Goal: Transaction & Acquisition: Purchase product/service

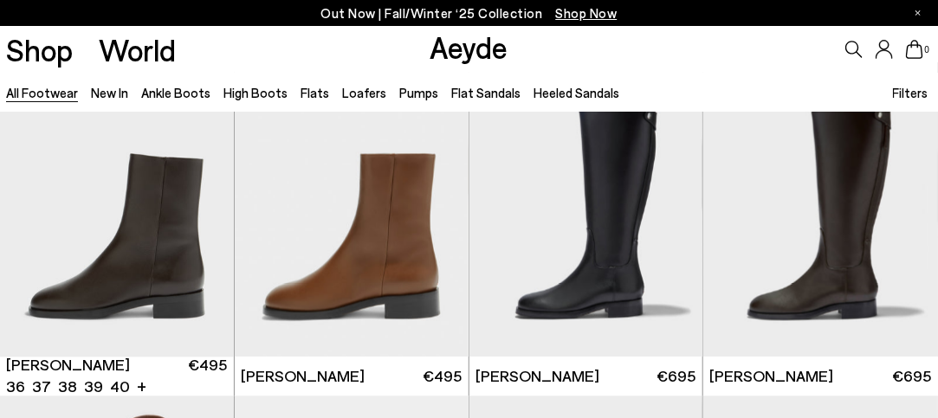
scroll to position [7794, 0]
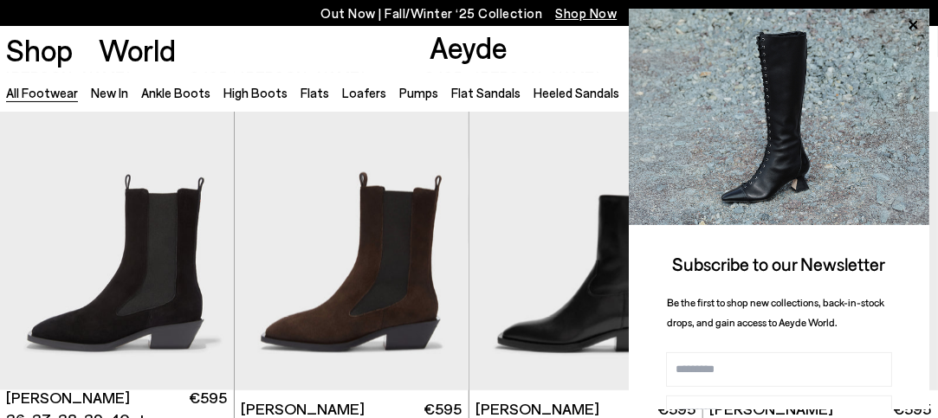
scroll to position [9699, 0]
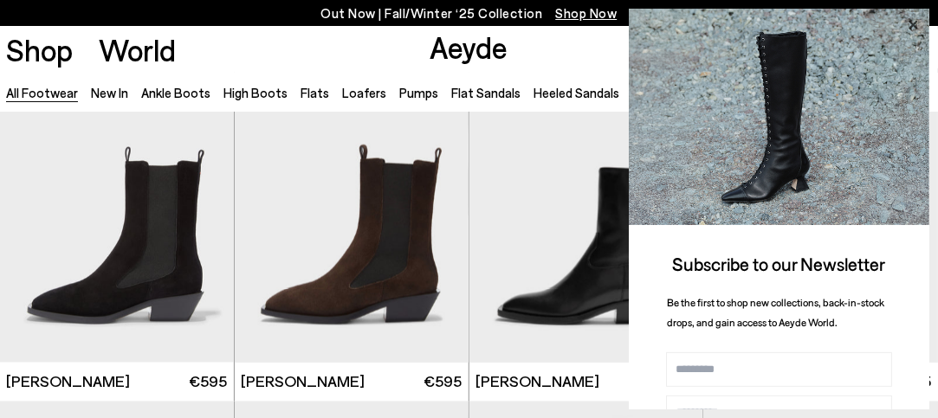
click at [918, 20] on icon at bounding box center [912, 25] width 23 height 23
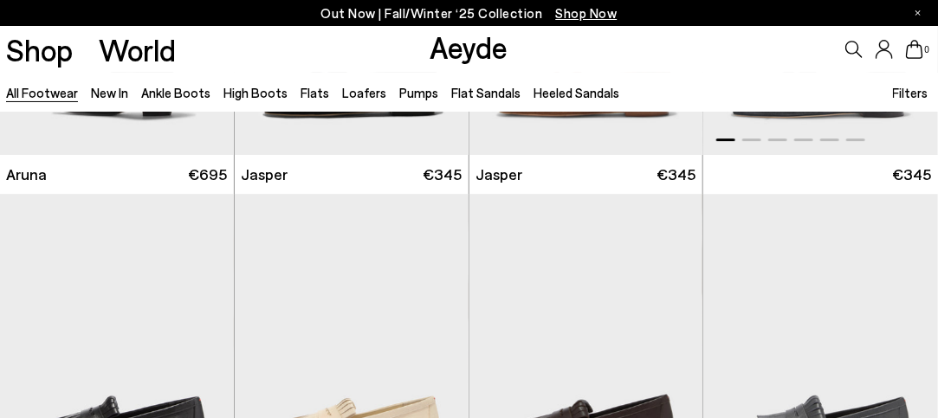
scroll to position [10738, 0]
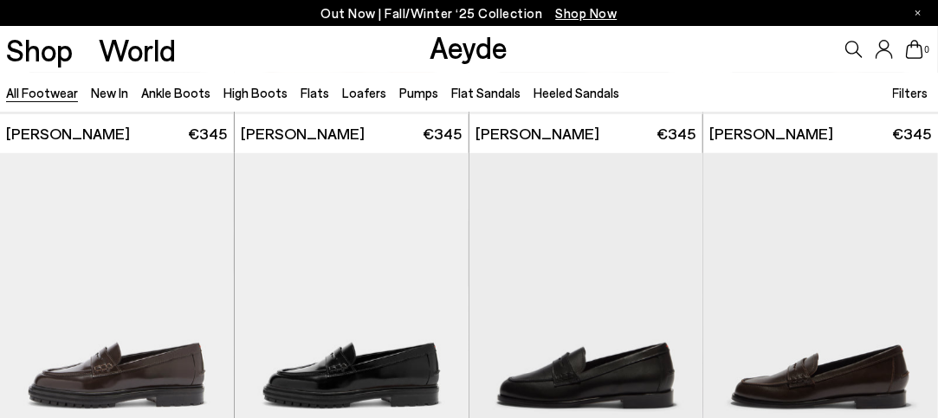
scroll to position [11431, 0]
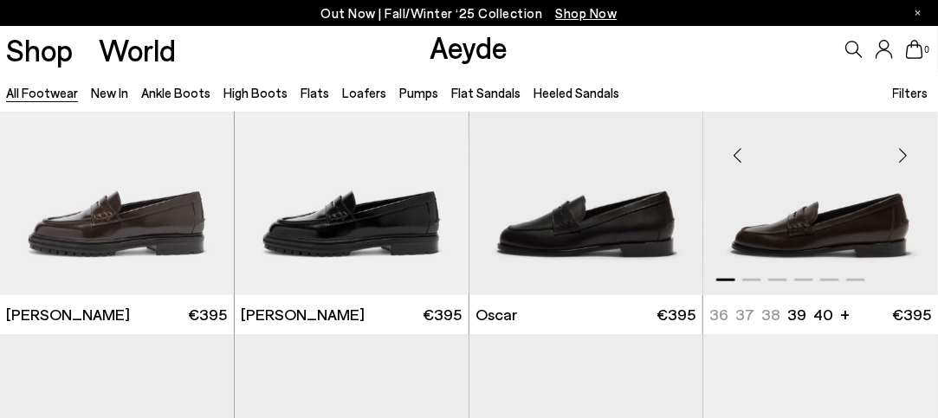
click at [906, 153] on div "Next slide" at bounding box center [903, 156] width 52 height 52
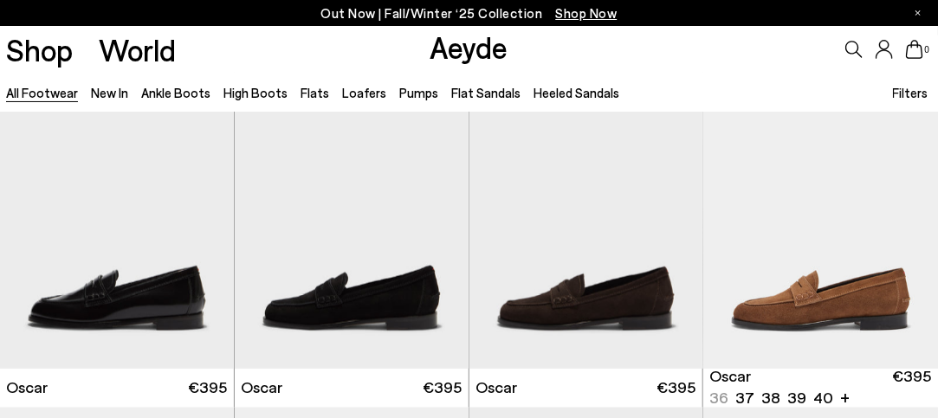
scroll to position [11777, 0]
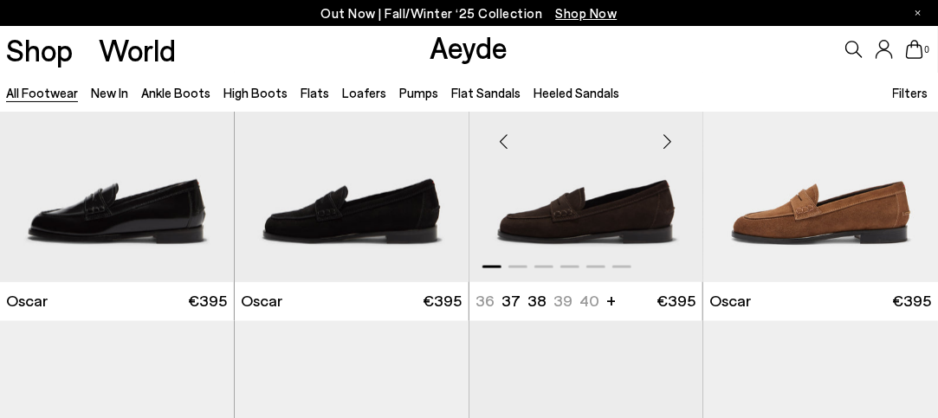
click at [667, 141] on div "Next slide" at bounding box center [668, 142] width 52 height 52
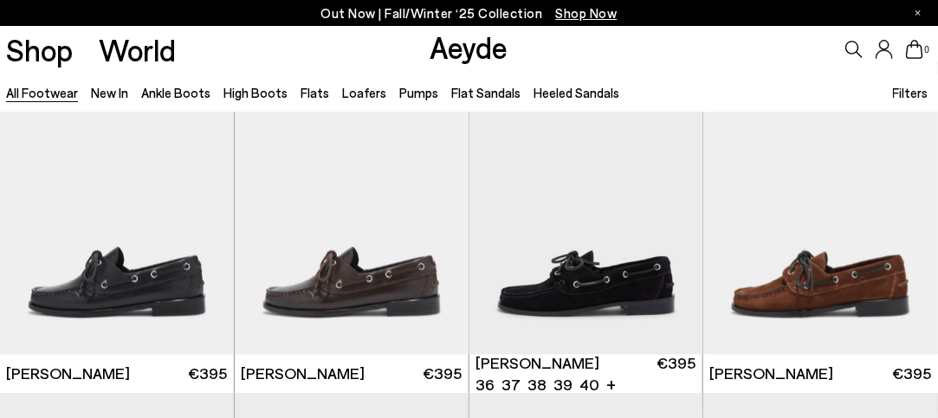
scroll to position [12124, 0]
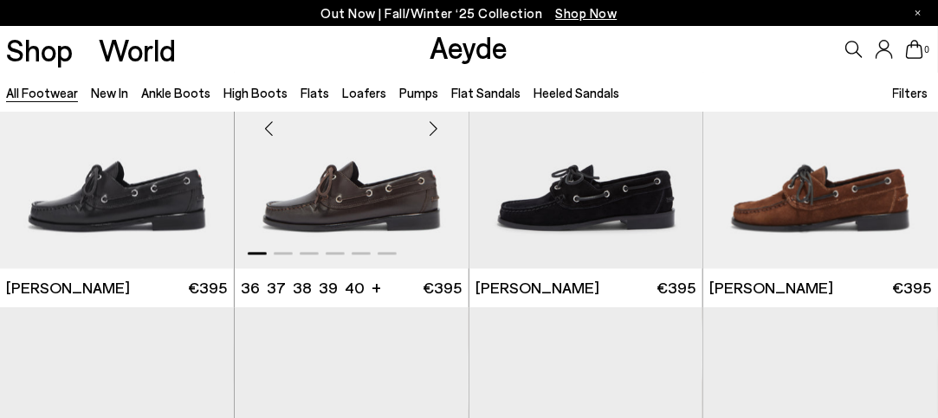
click at [386, 204] on img "1 / 6" at bounding box center [352, 122] width 234 height 294
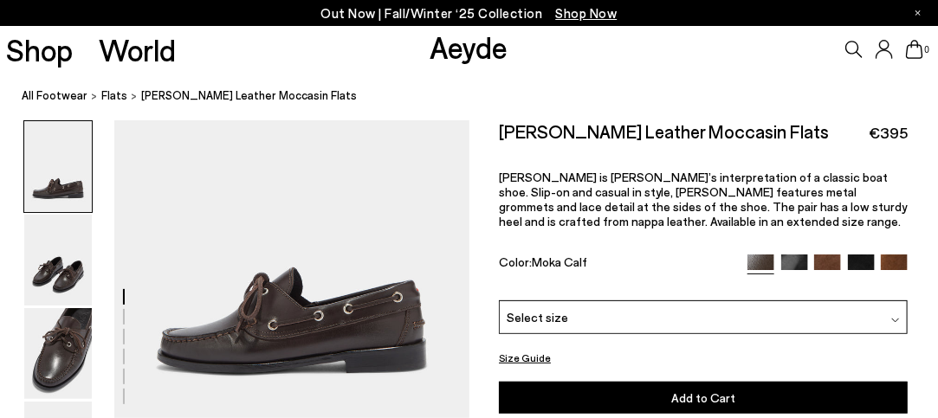
scroll to position [87, 0]
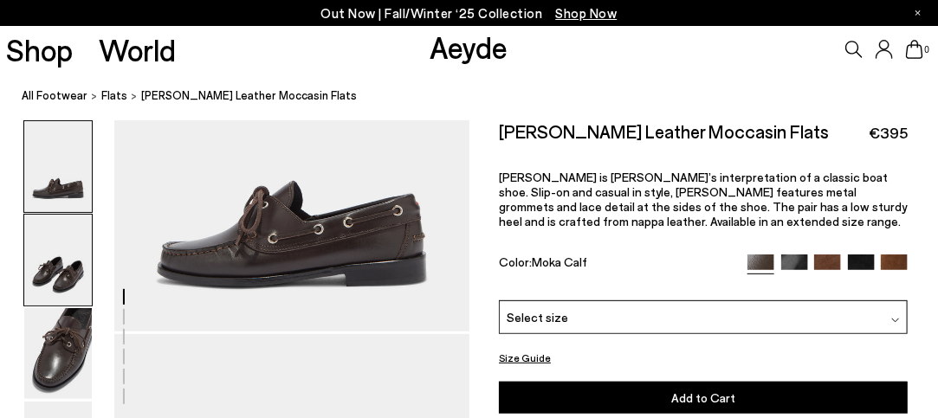
click at [68, 266] on img at bounding box center [58, 260] width 68 height 91
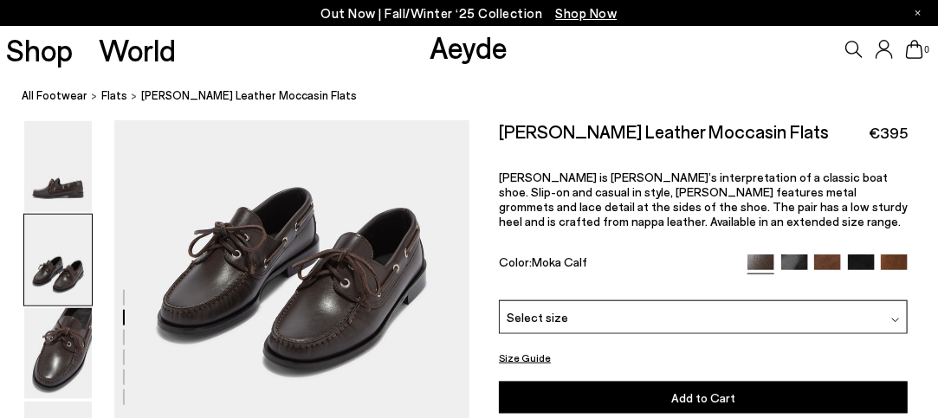
scroll to position [475, 0]
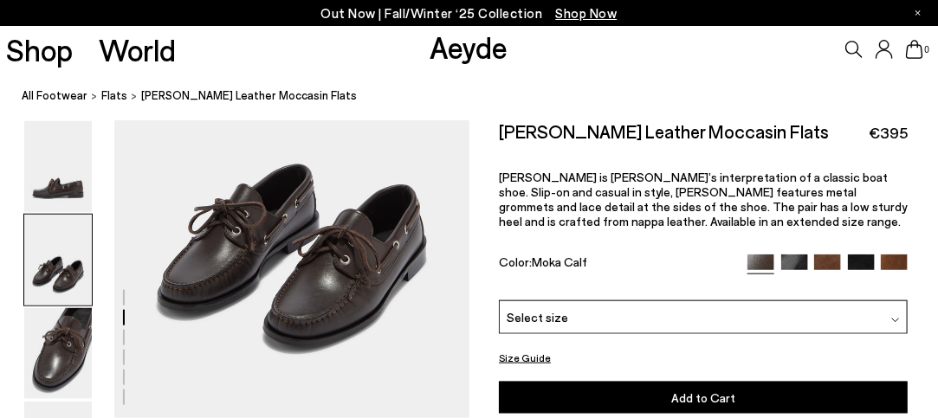
click at [553, 309] on span "Select size" at bounding box center [537, 317] width 61 height 18
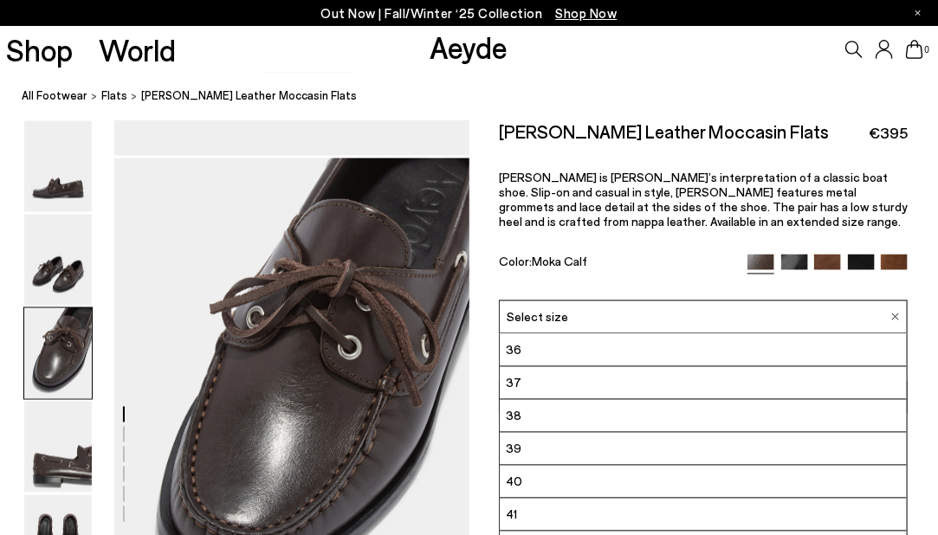
scroll to position [852, 0]
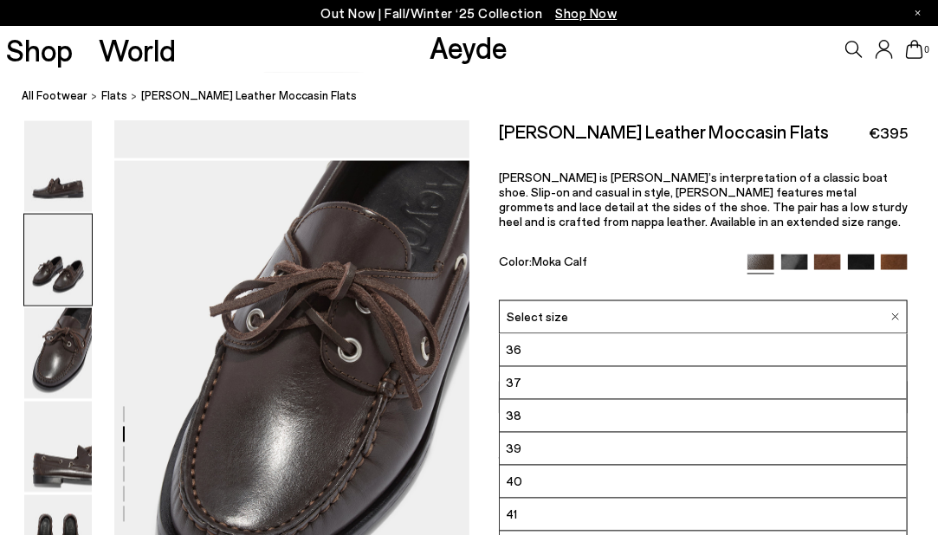
click at [794, 263] on img at bounding box center [794, 268] width 27 height 27
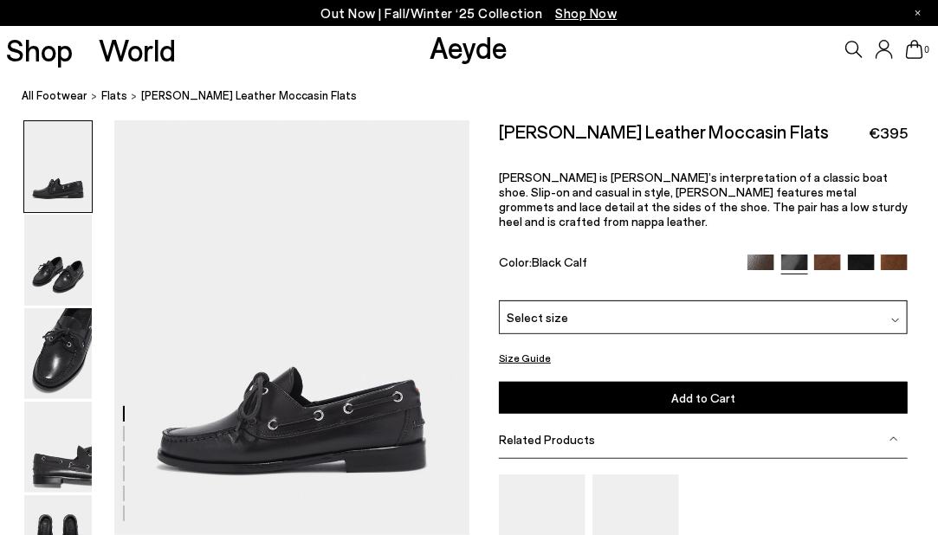
click at [829, 255] on img at bounding box center [827, 268] width 27 height 27
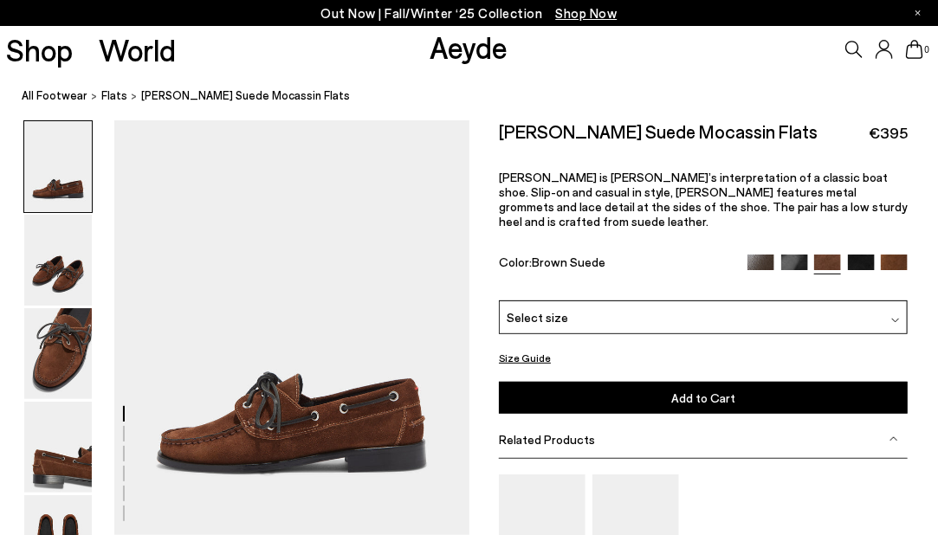
click at [863, 255] on img at bounding box center [861, 268] width 27 height 27
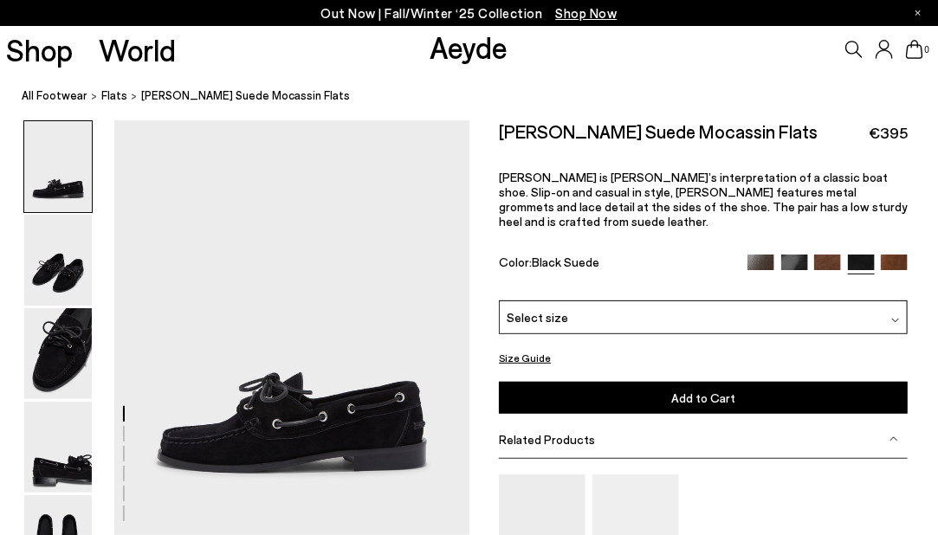
click at [895, 255] on img at bounding box center [894, 268] width 27 height 27
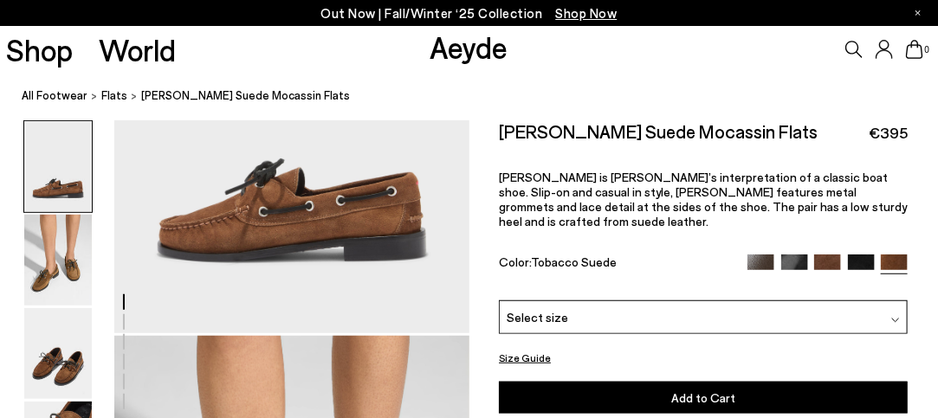
scroll to position [606, 0]
